Goal: Task Accomplishment & Management: Complete application form

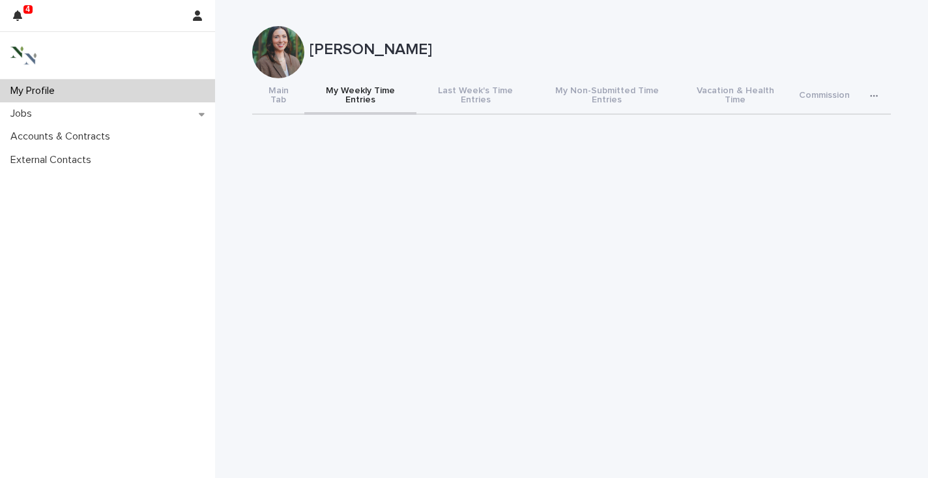
scroll to position [1, 0]
click at [470, 87] on button "Last Week's Time Entries" at bounding box center [476, 96] width 118 height 37
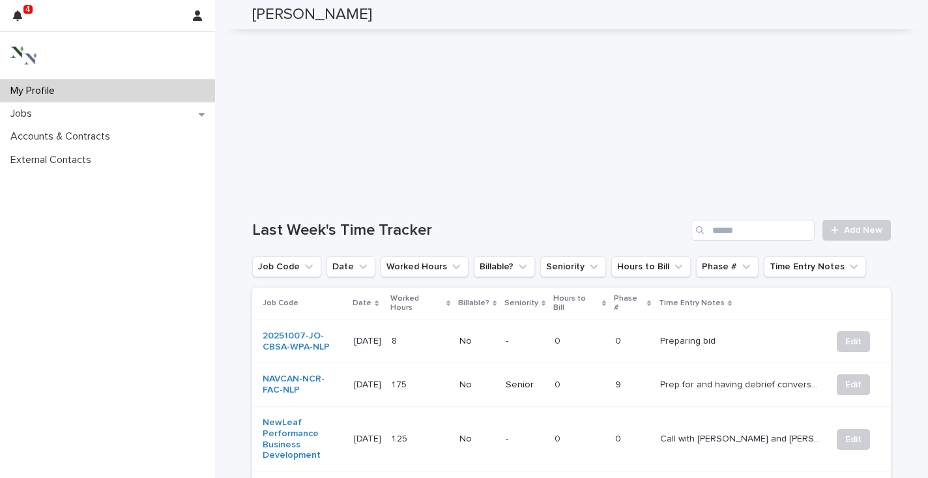
scroll to position [332, 0]
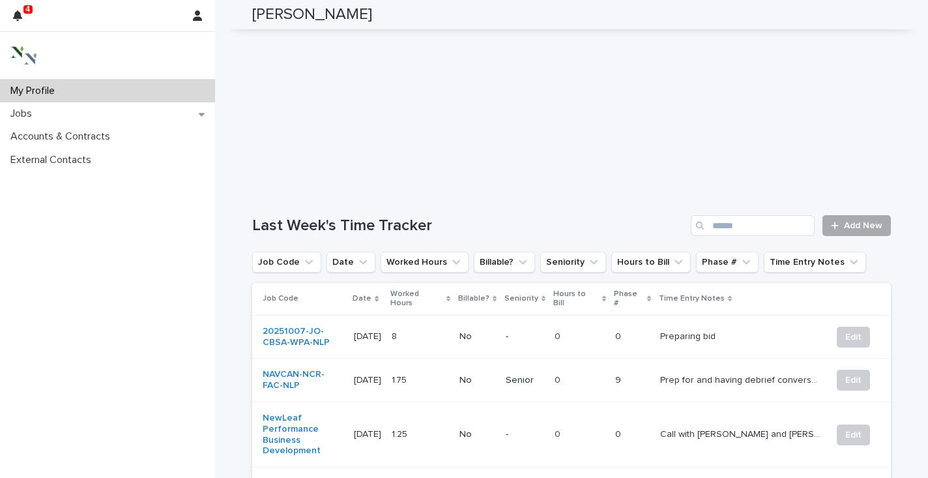
click at [861, 221] on span "Add New" at bounding box center [863, 225] width 38 height 9
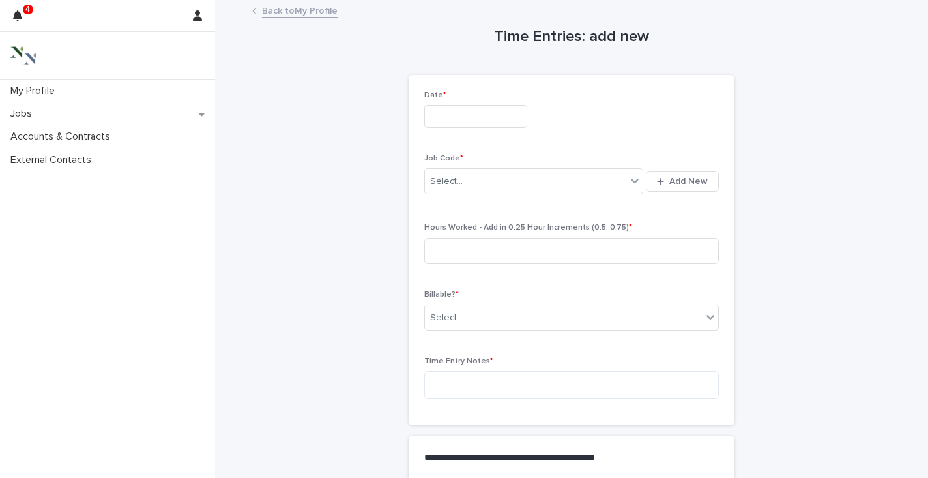
click at [452, 120] on input "text" at bounding box center [475, 116] width 103 height 23
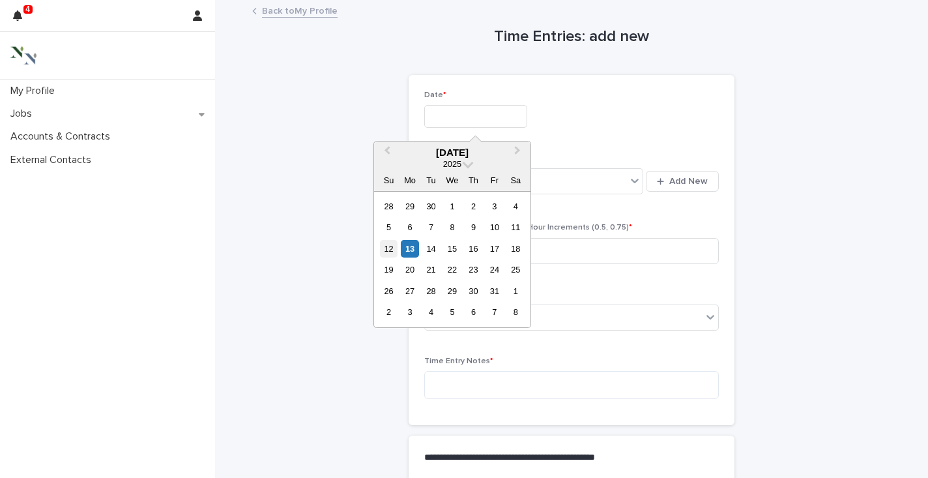
click at [390, 251] on div "12" at bounding box center [389, 249] width 18 height 18
type input "**********"
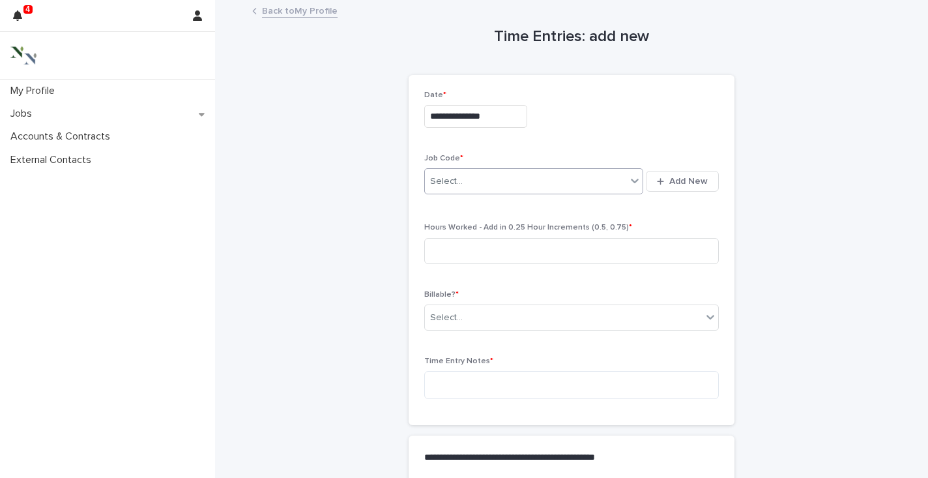
click at [504, 181] on div "Select..." at bounding box center [525, 182] width 201 height 22
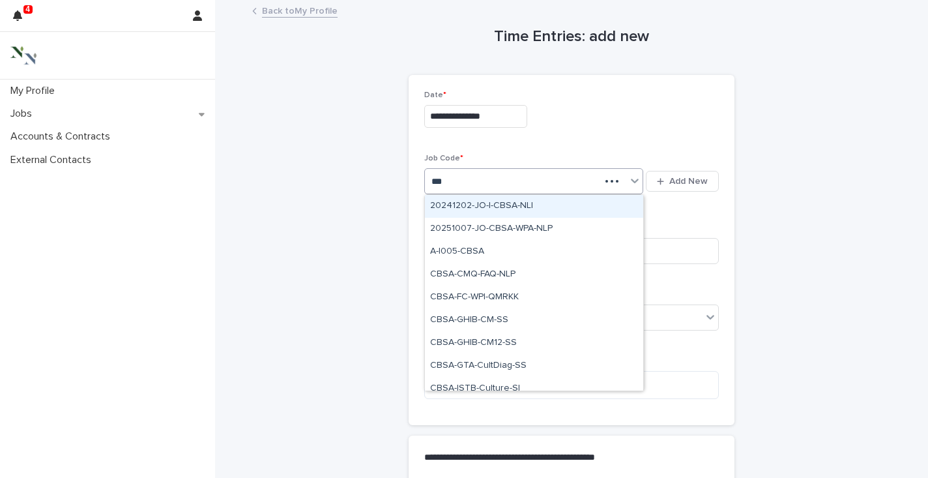
type input "****"
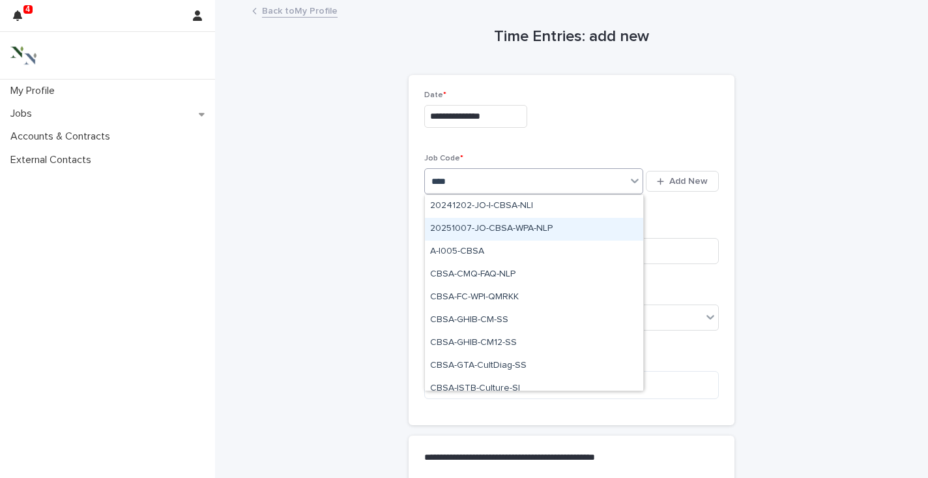
click at [513, 226] on div "20251007-JO-CBSA-WPA-NLP" at bounding box center [534, 229] width 218 height 23
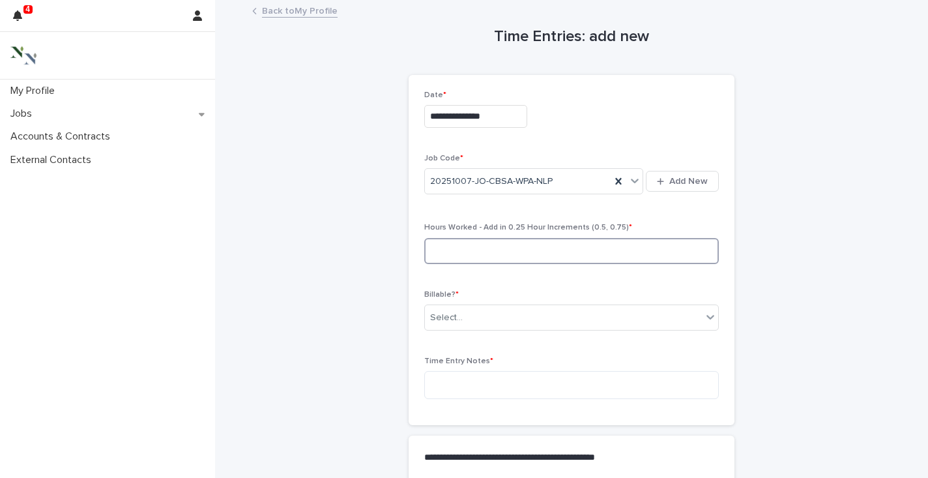
click at [464, 252] on input at bounding box center [571, 251] width 295 height 26
type input "***"
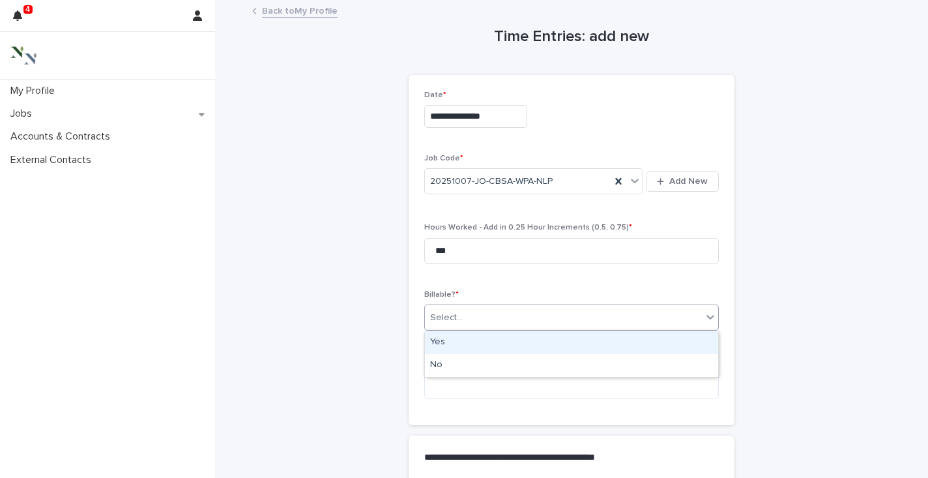
click at [475, 318] on div "Select..." at bounding box center [563, 318] width 277 height 22
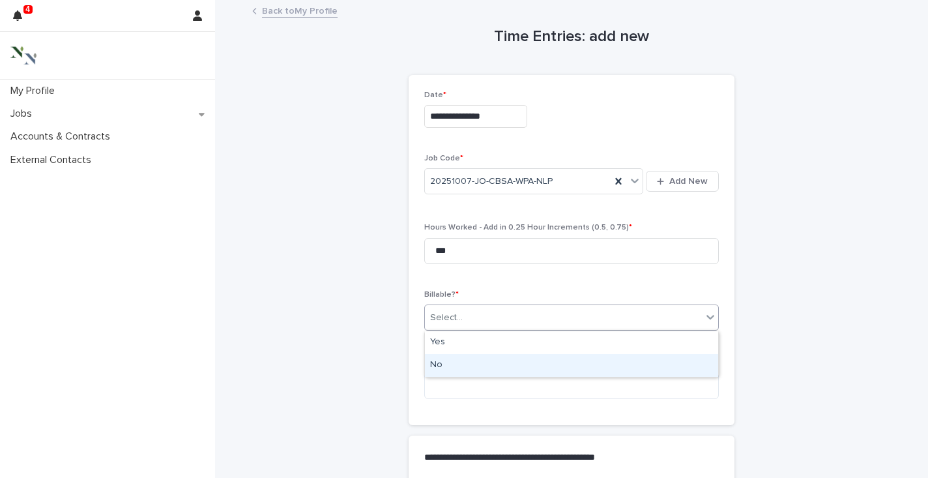
click at [447, 366] on div "No" at bounding box center [571, 365] width 293 height 23
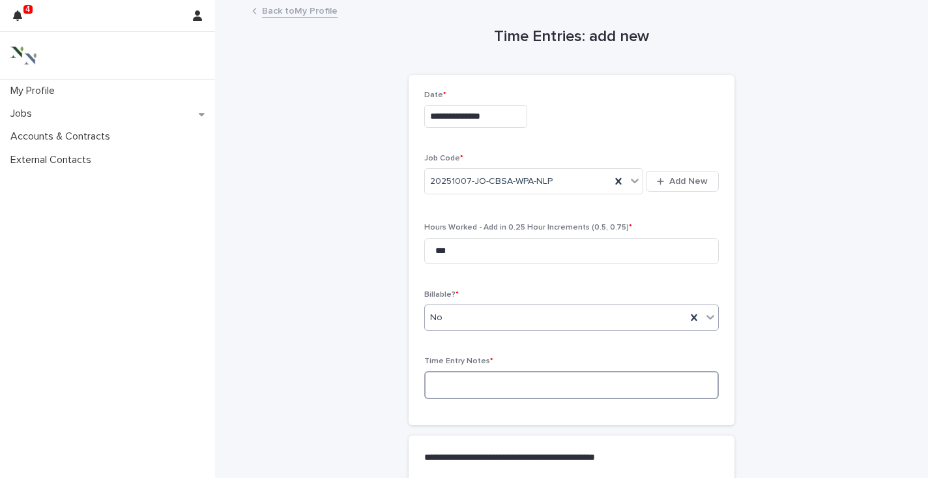
click at [452, 379] on textarea at bounding box center [571, 385] width 295 height 28
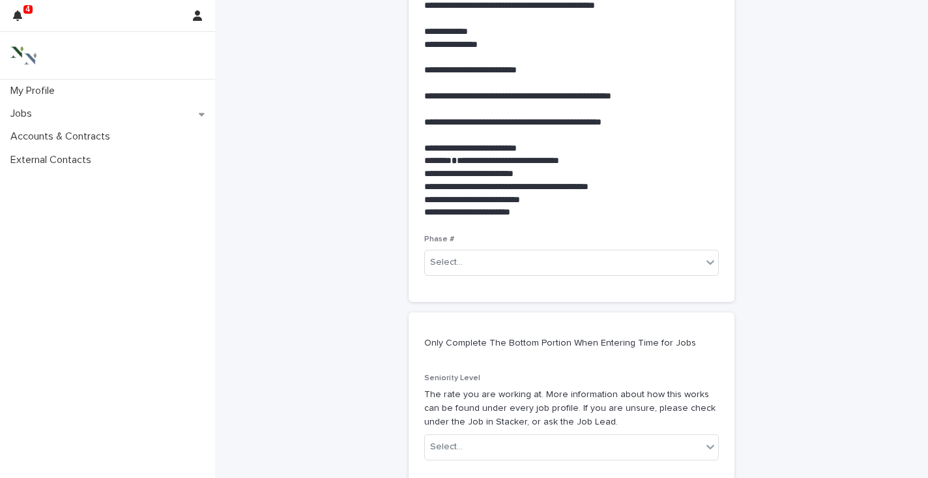
scroll to position [456, 0]
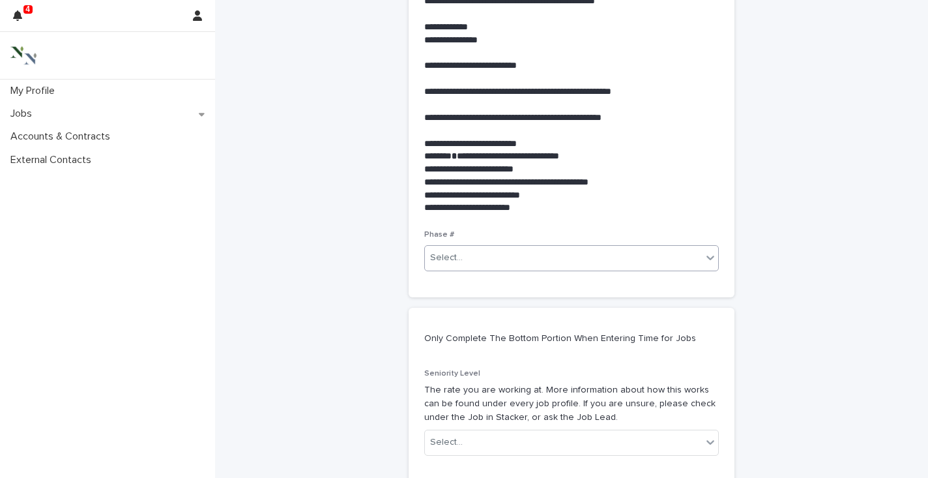
type textarea "**********"
click at [473, 264] on div "Select..." at bounding box center [563, 258] width 277 height 22
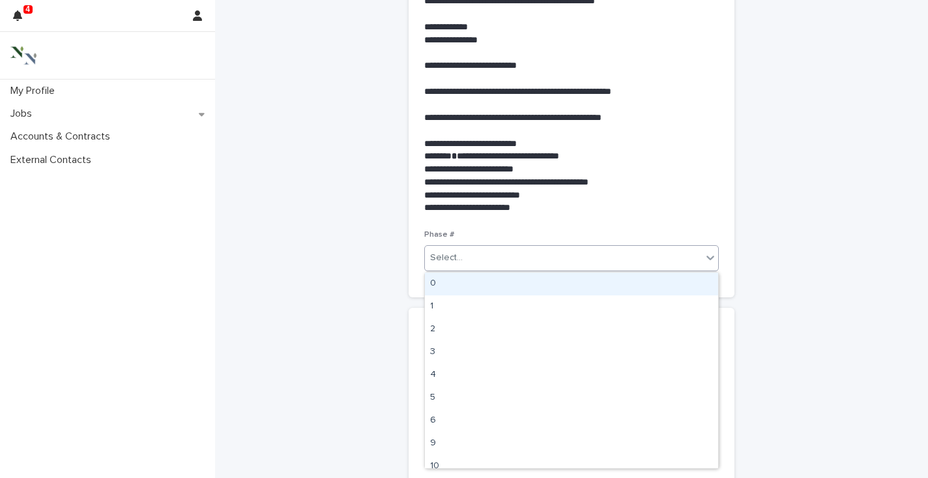
click at [452, 289] on div "0" at bounding box center [571, 283] width 293 height 23
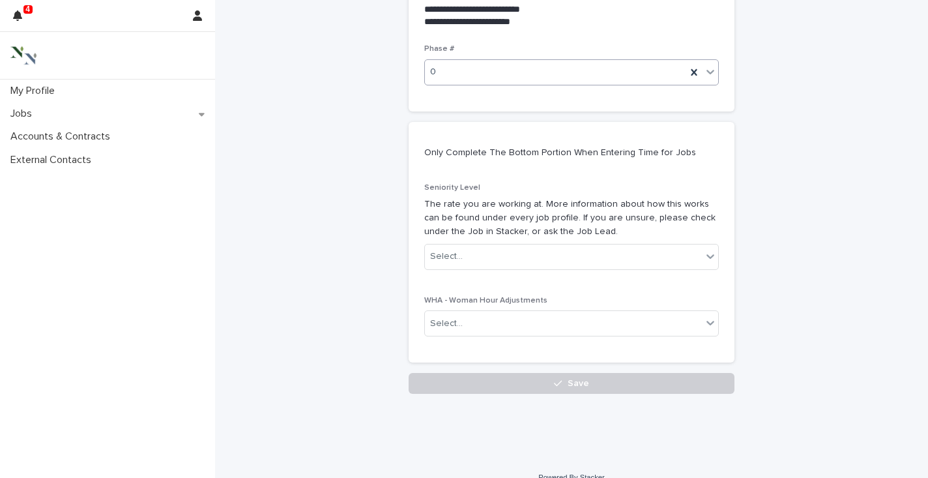
scroll to position [661, 0]
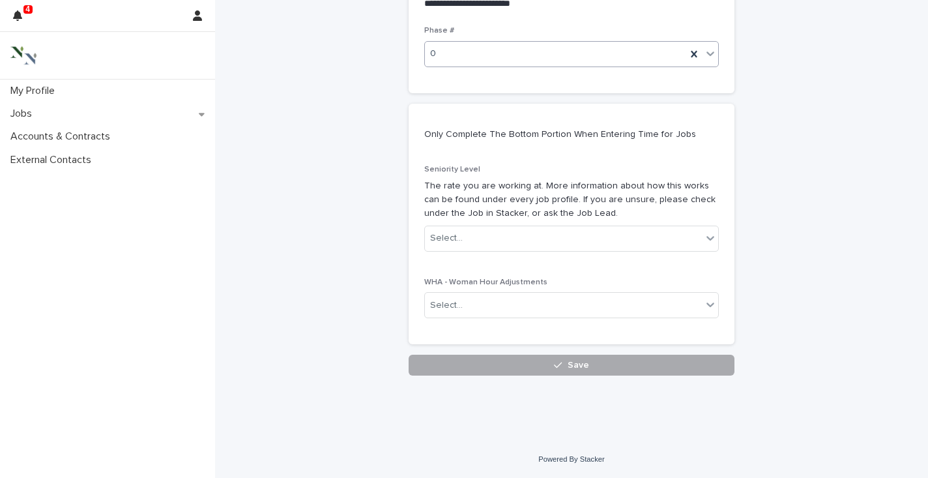
click at [485, 371] on button "Save" at bounding box center [572, 365] width 326 height 21
